Goal: Complete application form

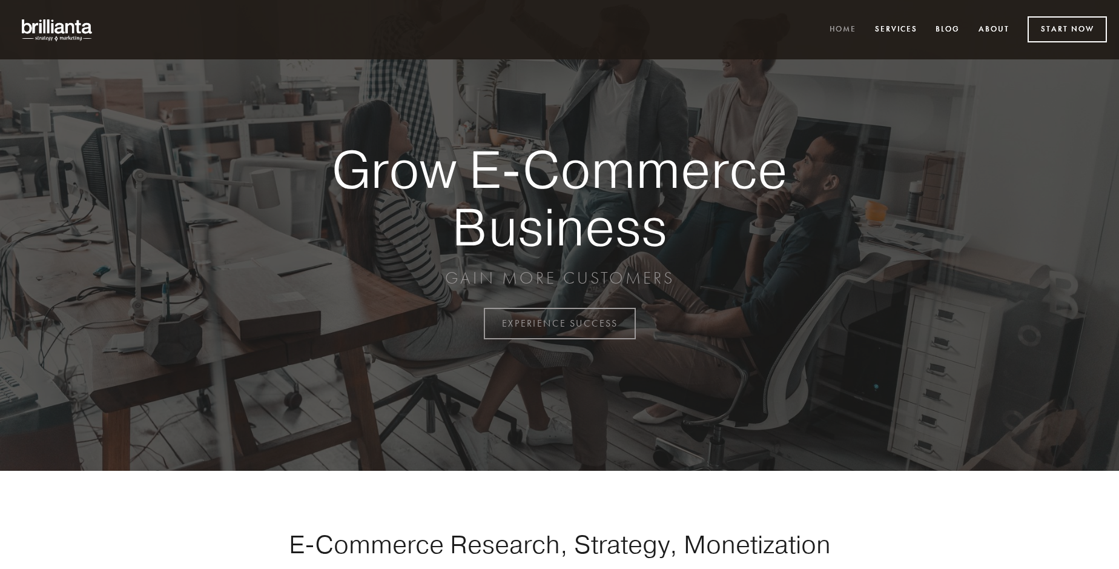
scroll to position [3175, 0]
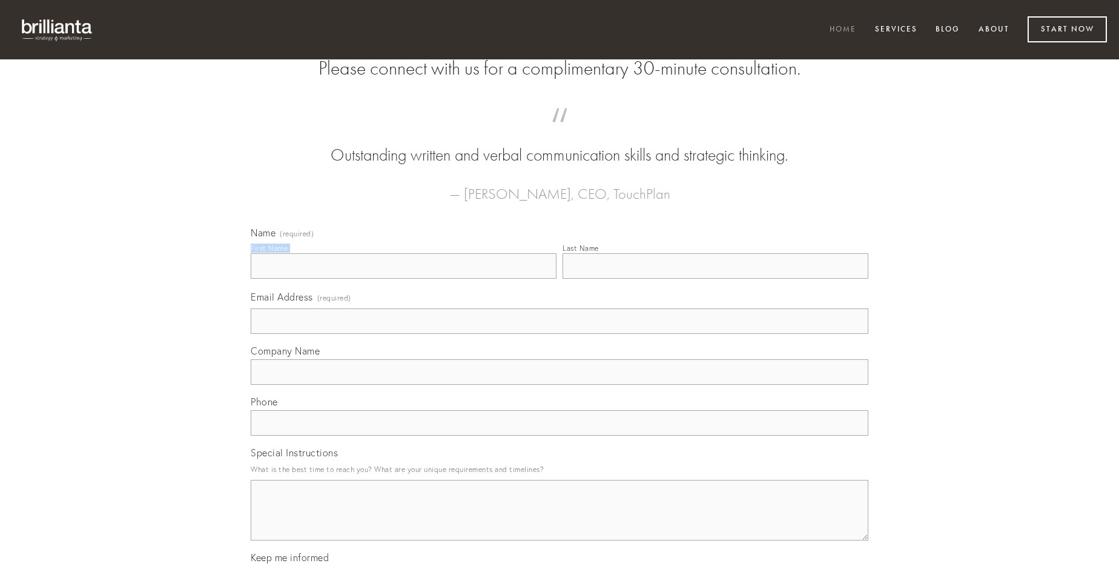
type input "[PERSON_NAME]"
click at [715, 279] on input "Last Name" at bounding box center [716, 265] width 306 height 25
type input "[PERSON_NAME]"
click at [560, 334] on input "Email Address (required)" at bounding box center [560, 320] width 618 height 25
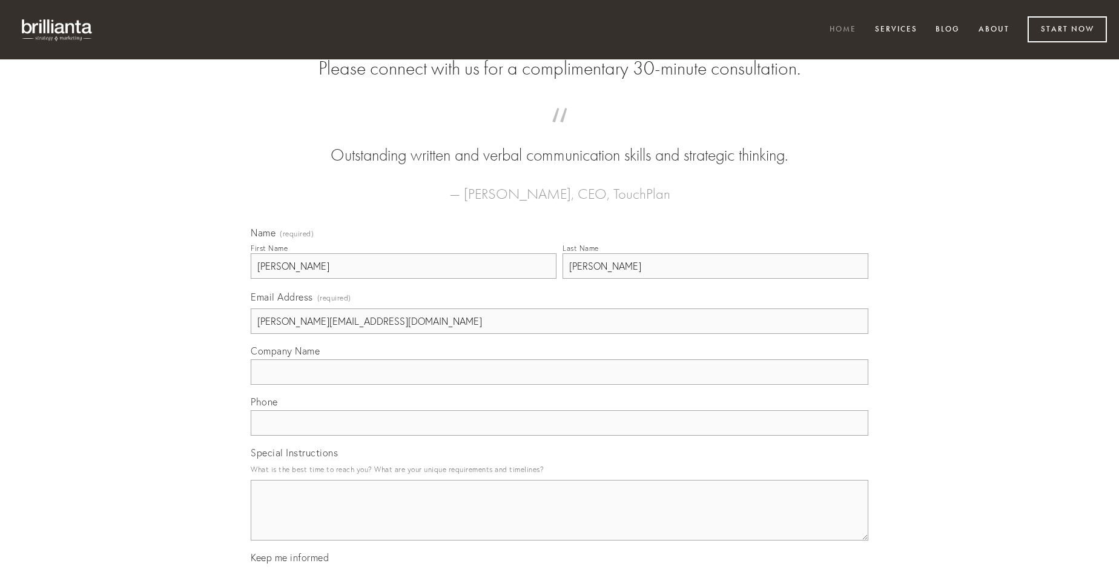
type input "[PERSON_NAME][EMAIL_ADDRESS][DOMAIN_NAME]"
click at [560, 385] on input "Company Name" at bounding box center [560, 371] width 618 height 25
type input "desolo"
click at [560, 435] on input "text" at bounding box center [560, 422] width 618 height 25
click at [560, 521] on textarea "Special Instructions" at bounding box center [560, 510] width 618 height 61
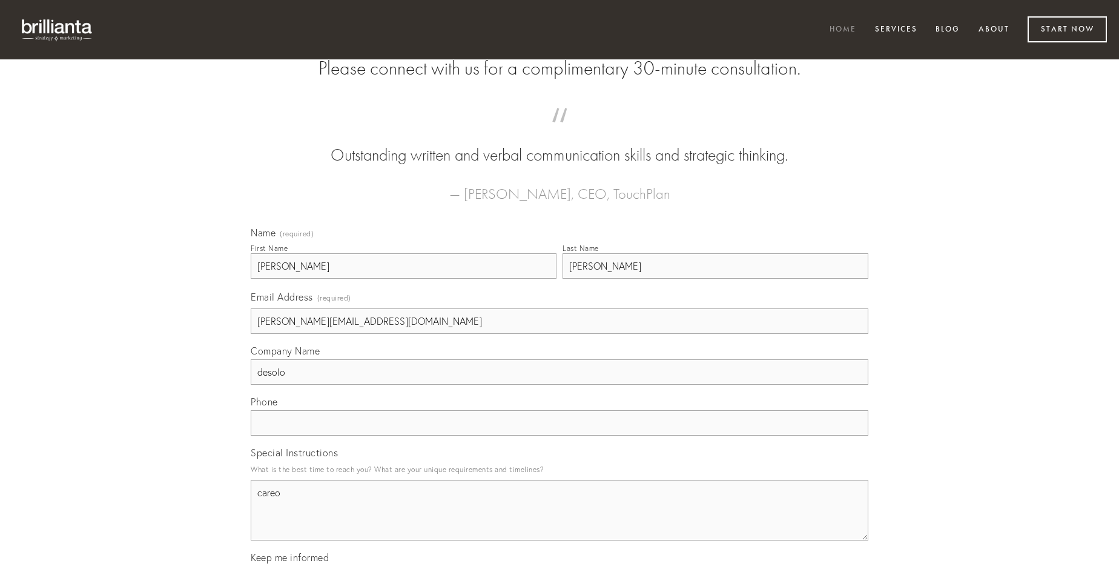
type textarea "careo"
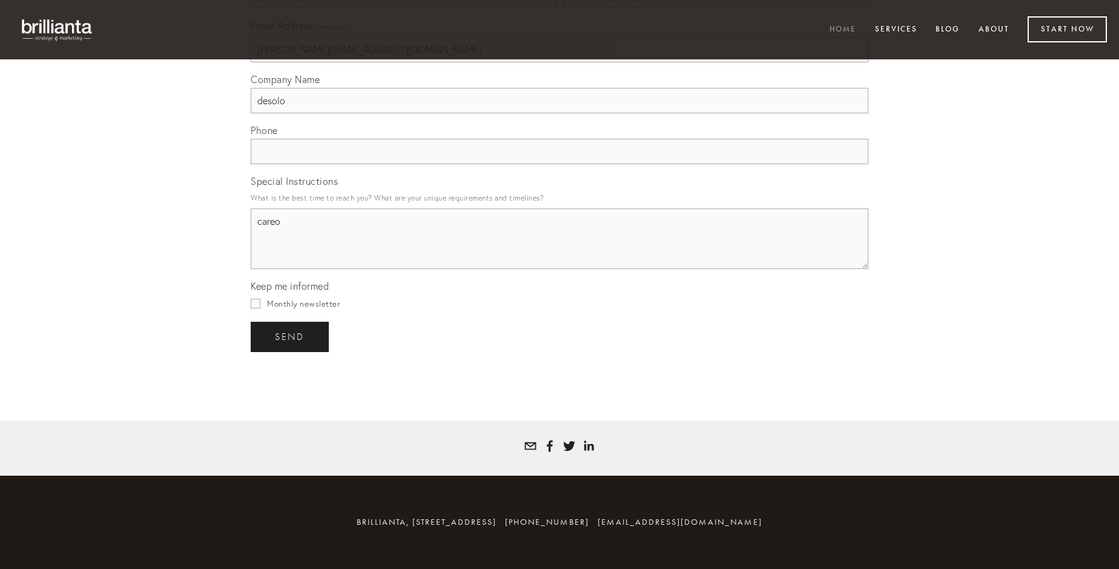
click at [291, 336] on span "send" at bounding box center [290, 336] width 30 height 11
